Goal: Task Accomplishment & Management: Use online tool/utility

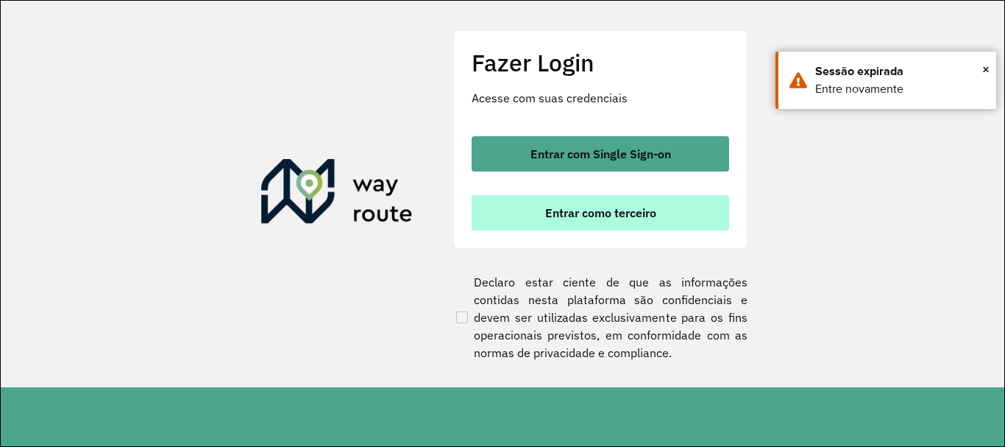
click at [602, 214] on span "Entrar como terceiro" at bounding box center [600, 213] width 111 height 12
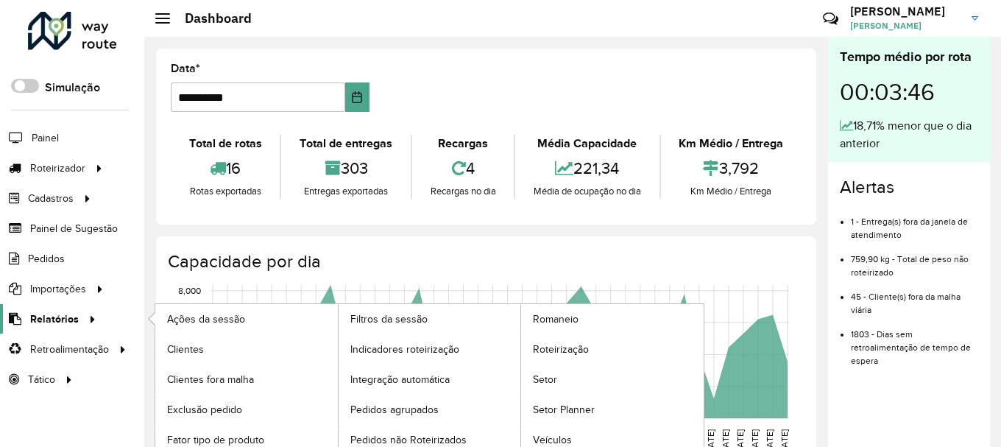
click at [66, 318] on span "Relatórios" at bounding box center [54, 318] width 49 height 15
click at [558, 347] on span "Roteirização" at bounding box center [563, 349] width 60 height 15
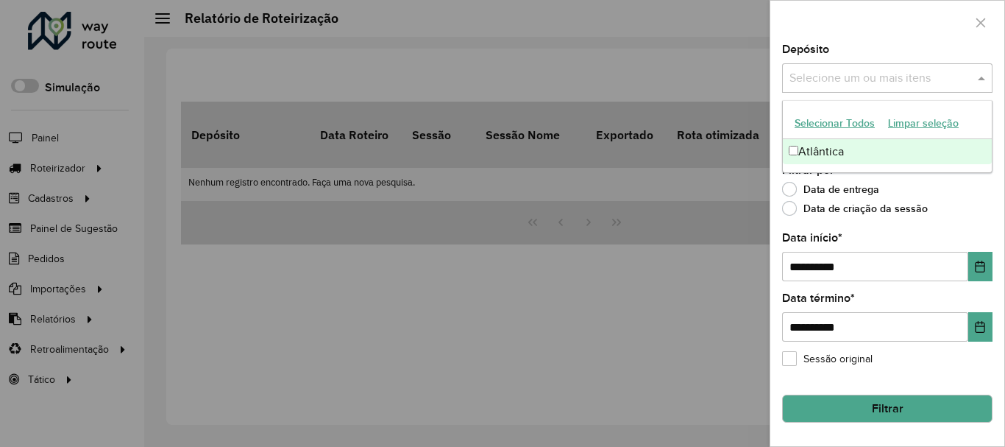
click at [921, 77] on input "text" at bounding box center [880, 79] width 188 height 18
click at [869, 147] on div "Atlântica" at bounding box center [887, 151] width 209 height 25
click at [849, 185] on label "Data de entrega" at bounding box center [830, 189] width 97 height 15
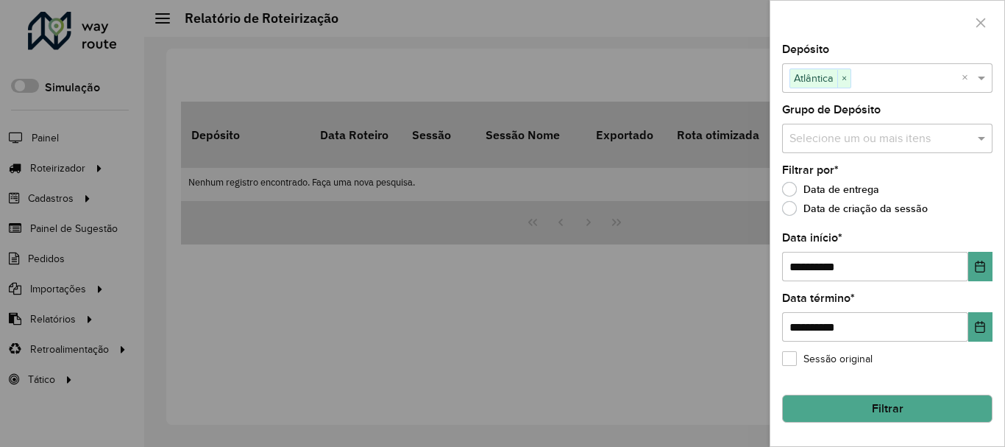
click at [835, 144] on input "text" at bounding box center [880, 139] width 188 height 18
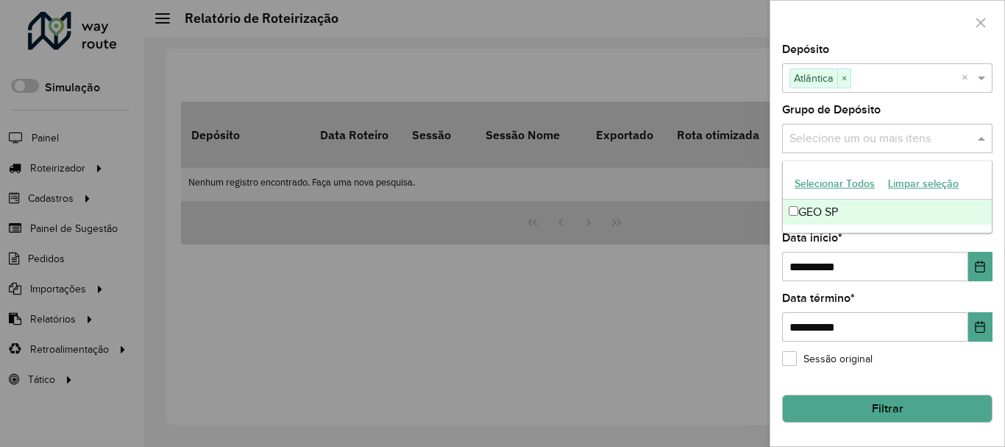
click at [799, 211] on div "GEO SP" at bounding box center [887, 211] width 209 height 25
click at [841, 403] on button "Filtrar" at bounding box center [887, 409] width 211 height 28
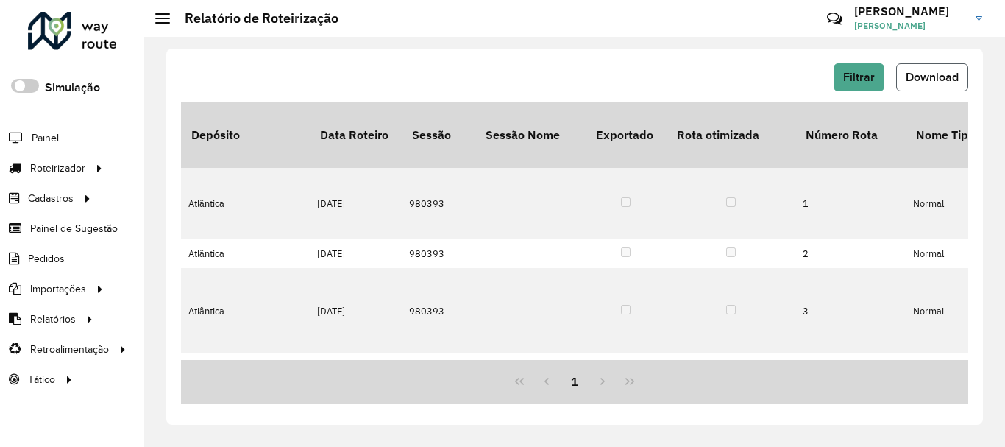
click at [922, 71] on span "Download" at bounding box center [932, 77] width 53 height 13
